Goal: Information Seeking & Learning: Learn about a topic

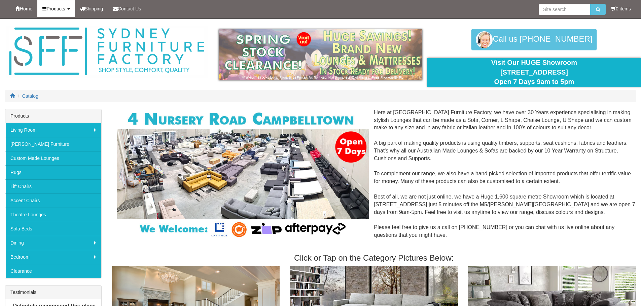
click at [71, 8] on link "Products" at bounding box center [55, 8] width 37 height 17
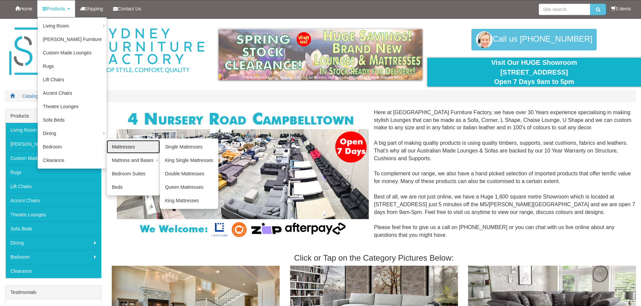
click at [107, 147] on link "Mattresses" at bounding box center [133, 146] width 53 height 13
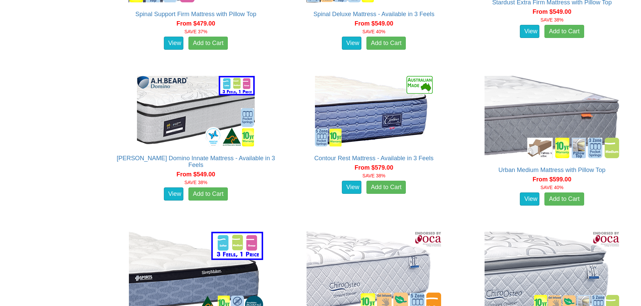
scroll to position [939, 0]
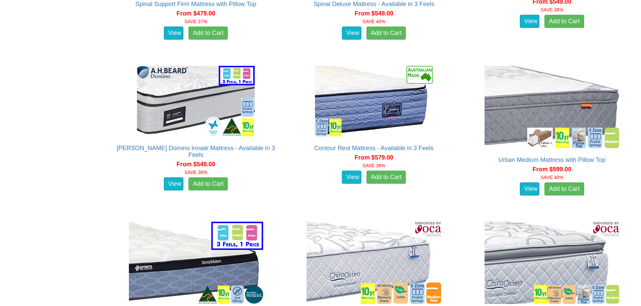
drag, startPoint x: 645, startPoint y: 43, endPoint x: 644, endPoint y: 190, distance: 147.3
